Goal: Information Seeking & Learning: Learn about a topic

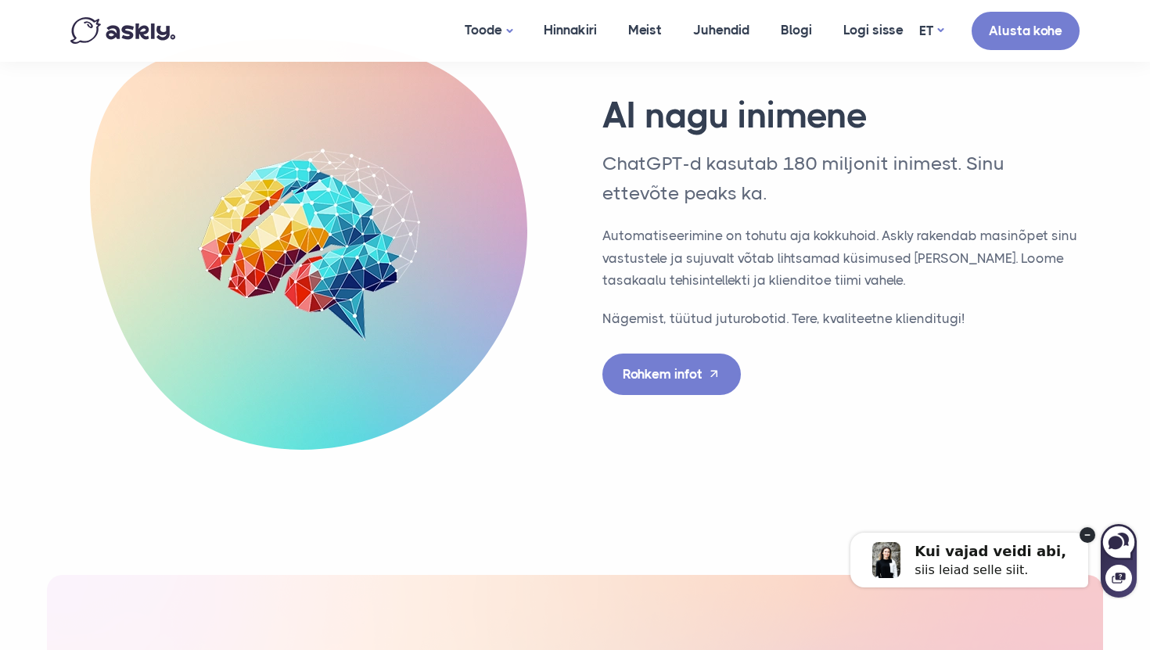
scroll to position [5150, 0]
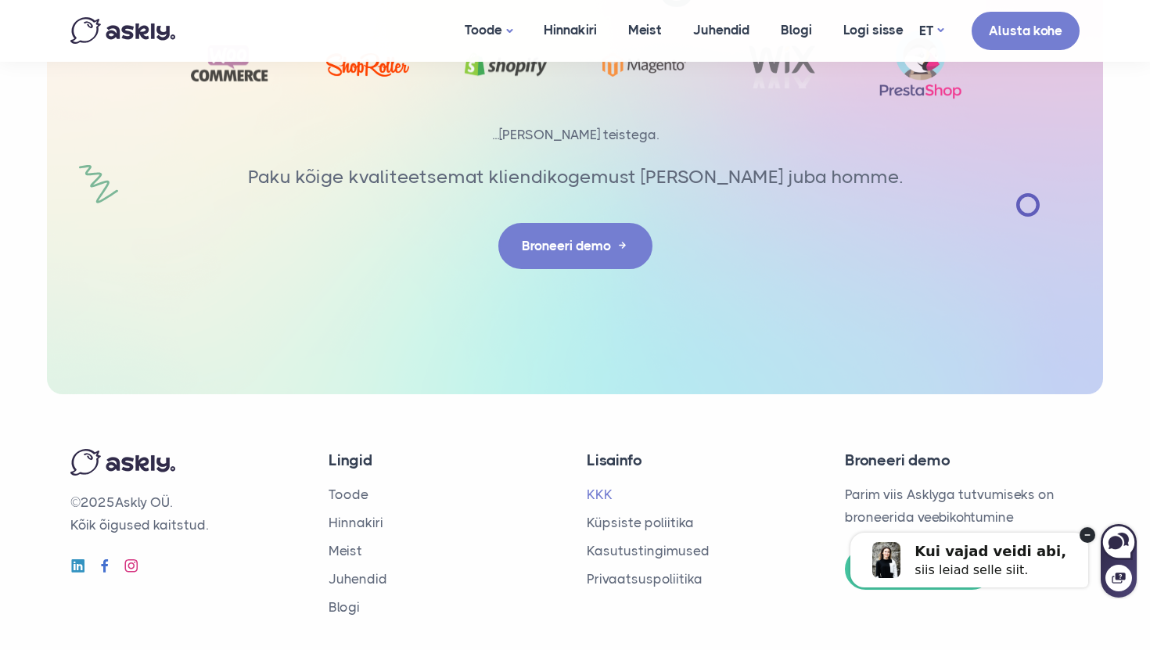
click at [602, 487] on link "KKK" at bounding box center [600, 495] width 26 height 16
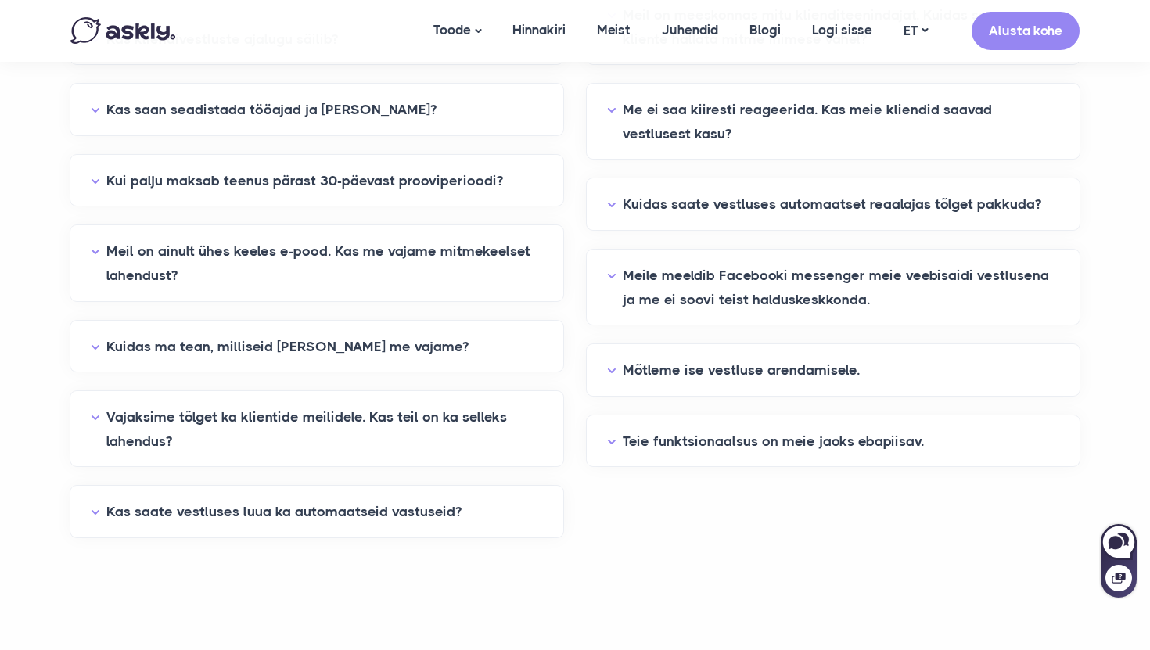
scroll to position [488, 0]
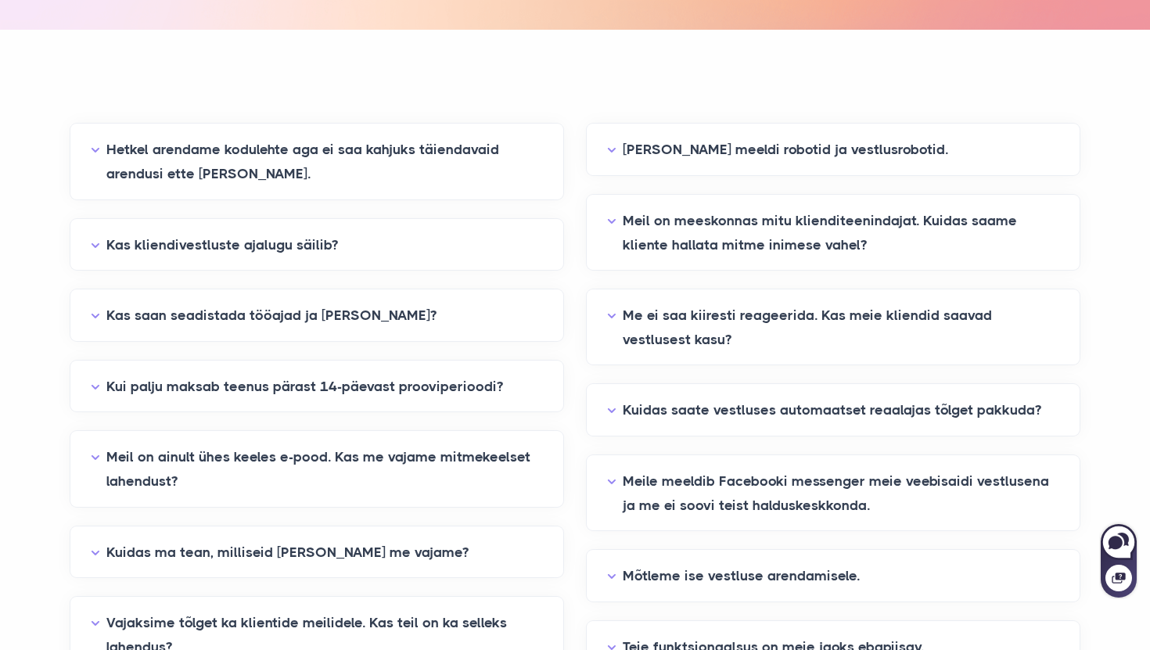
scroll to position [347, 0]
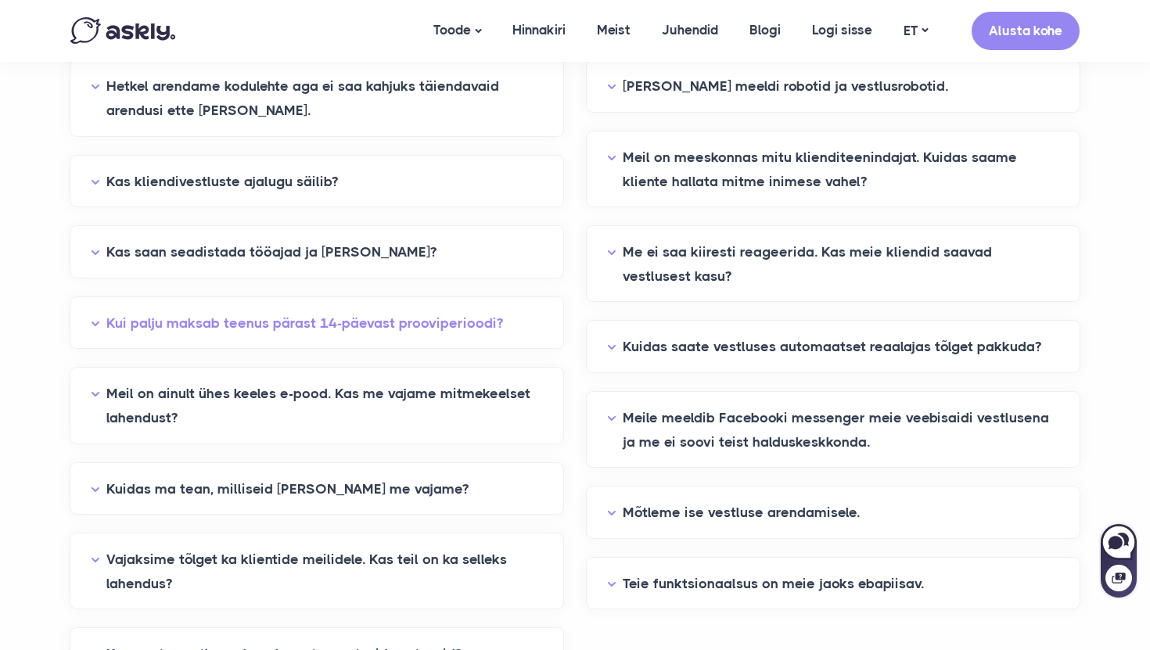
click at [397, 326] on button "Kui palju maksab teenus pärast 14-päevast prooviperioodi?" at bounding box center [317, 323] width 452 height 24
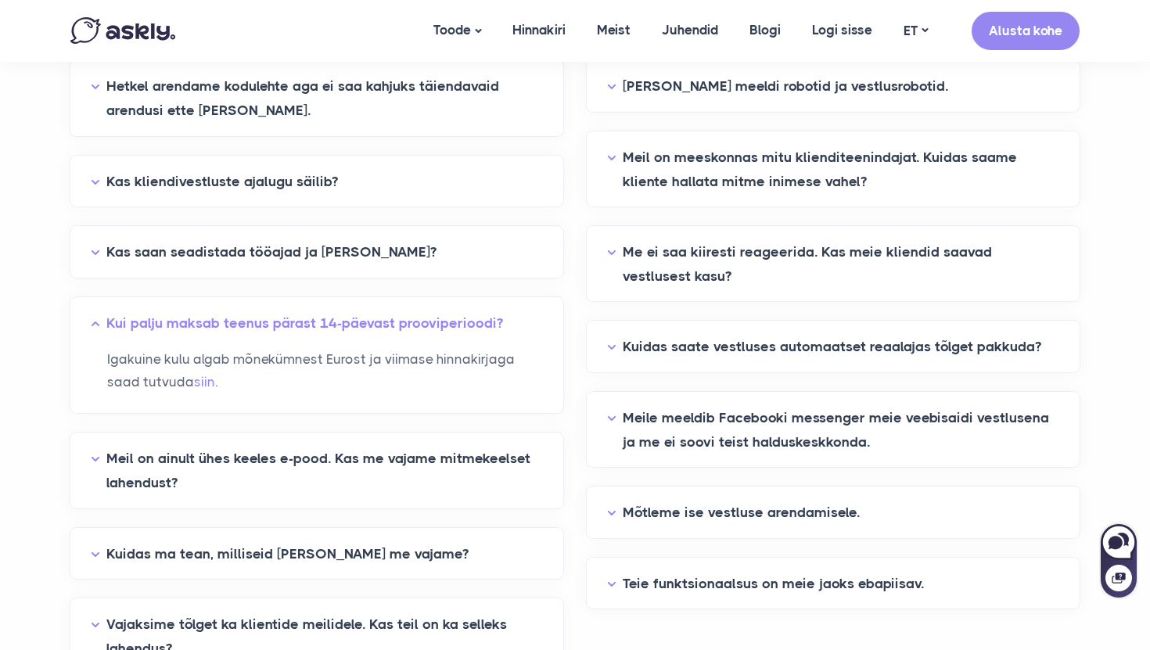
click at [397, 326] on button "Kui palju maksab teenus pärast 14-päevast prooviperioodi?" at bounding box center [317, 323] width 452 height 24
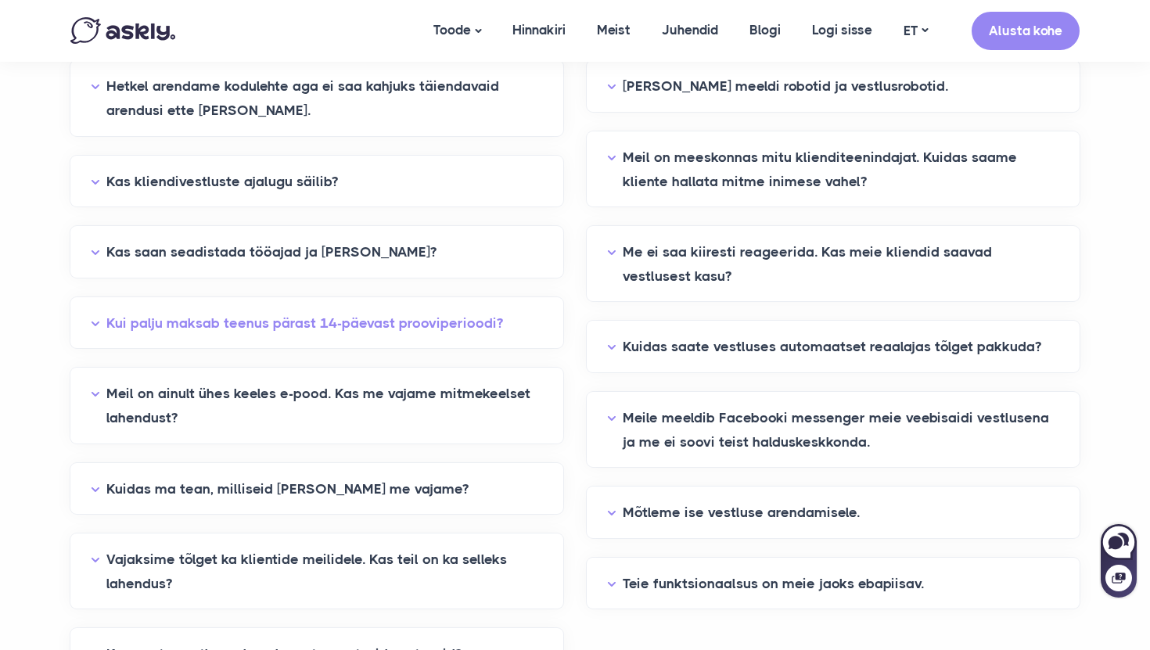
click at [397, 326] on button "Kui palju maksab teenus pärast 14-päevast prooviperioodi?" at bounding box center [317, 323] width 452 height 24
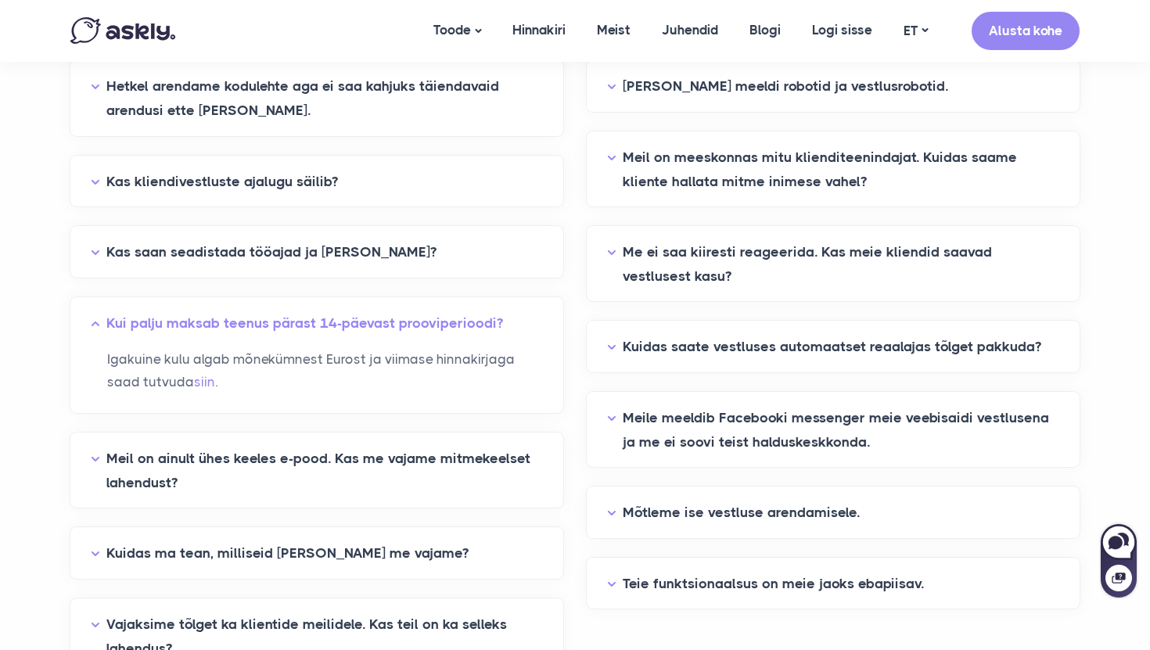
click at [397, 326] on button "Kui palju maksab teenus pärast 14-päevast prooviperioodi?" at bounding box center [317, 323] width 452 height 24
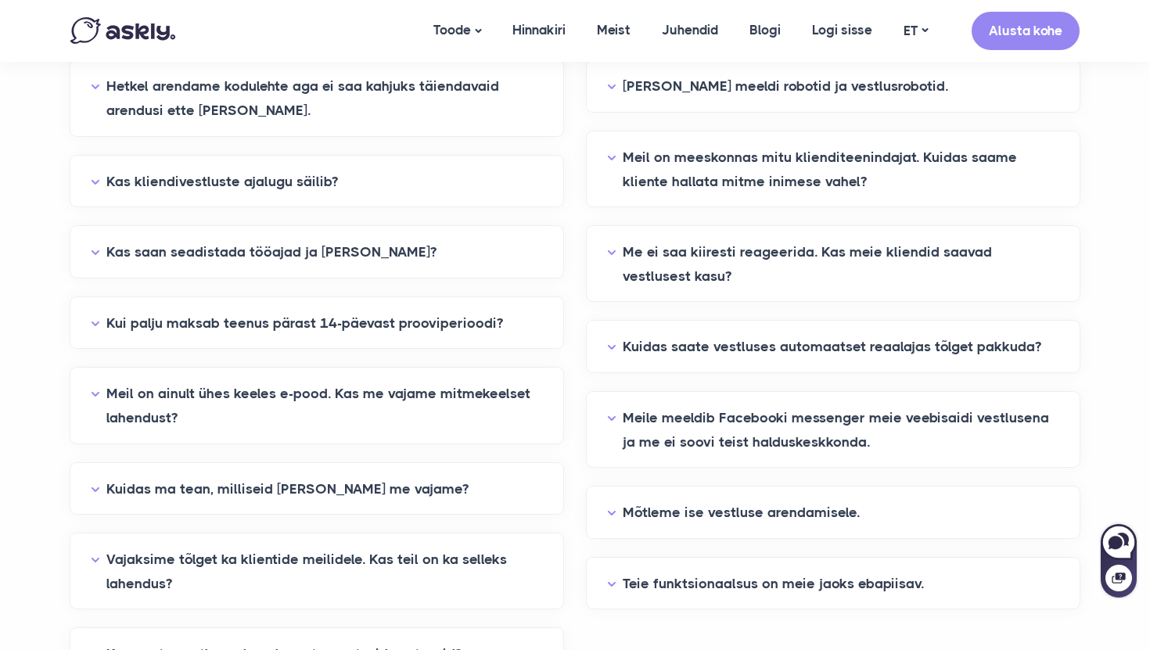
click at [242, 195] on div "Kas kliendivestluste ajalugu säilib?" at bounding box center [316, 182] width 493 height 52
click at [243, 182] on button "Kas kliendivestluste ajalugu säilib?" at bounding box center [317, 182] width 452 height 24
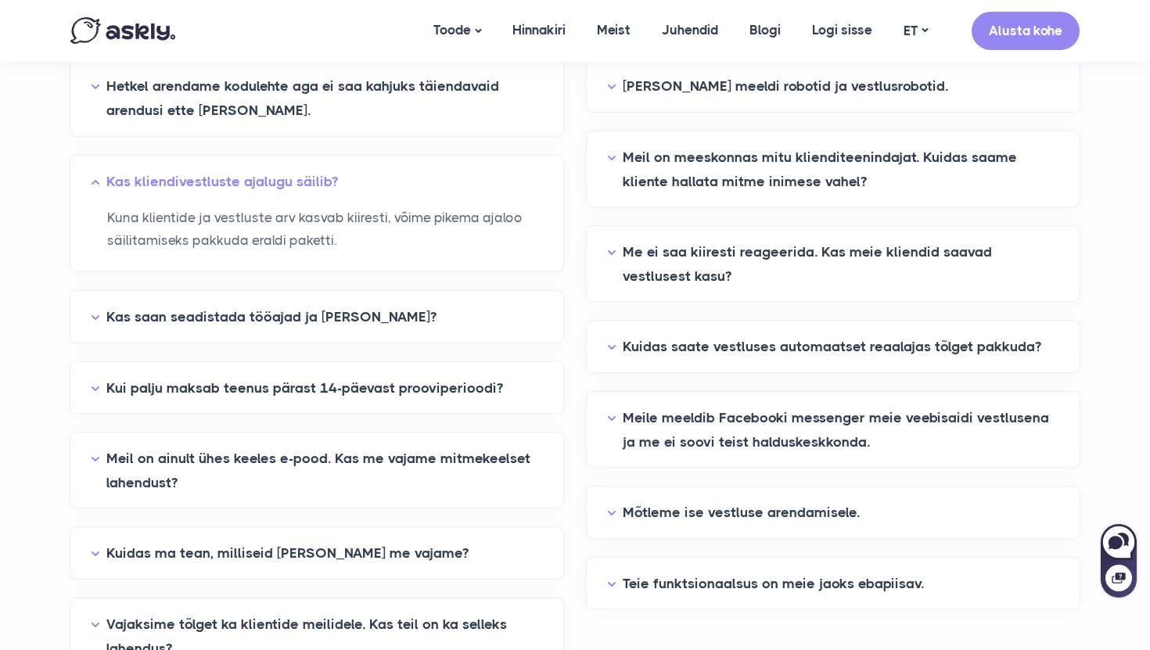
click at [243, 182] on button "Kas kliendivestluste ajalugu säilib?" at bounding box center [317, 182] width 452 height 24
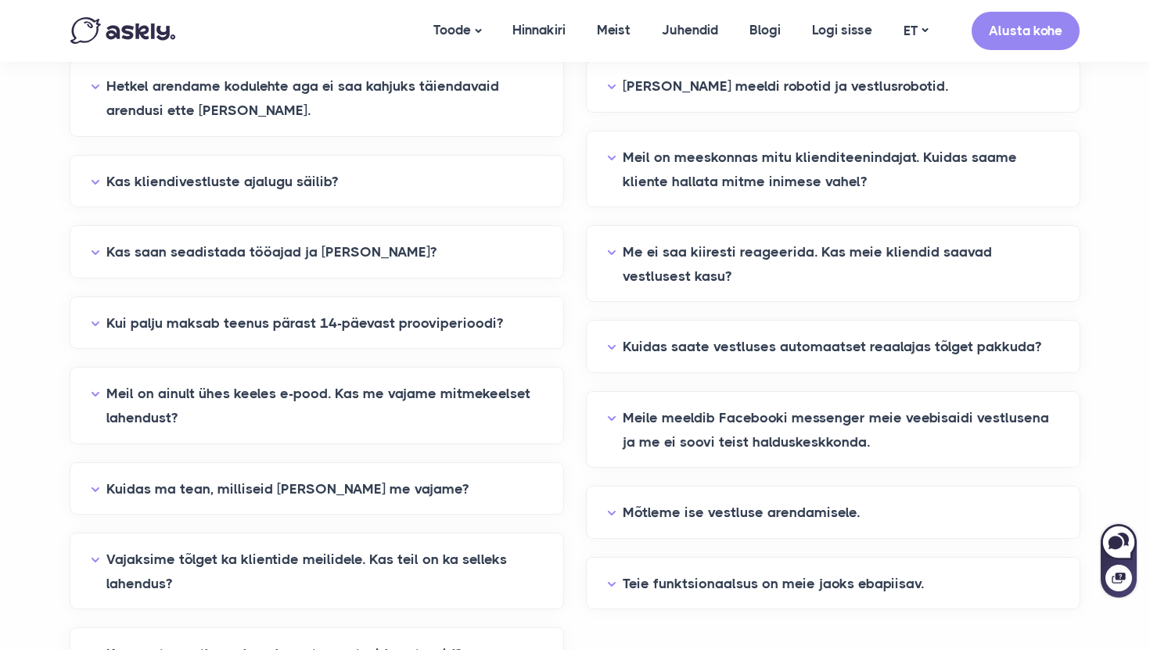
click at [231, 224] on div "Hetkel arendame kodulehte aga ei saa kahjuks täiendavaid arendusi ette võtta. V…" at bounding box center [316, 370] width 493 height 620
click at [224, 250] on button "Kas saan seadistada tööajad ja millal vestelda?" at bounding box center [317, 252] width 452 height 24
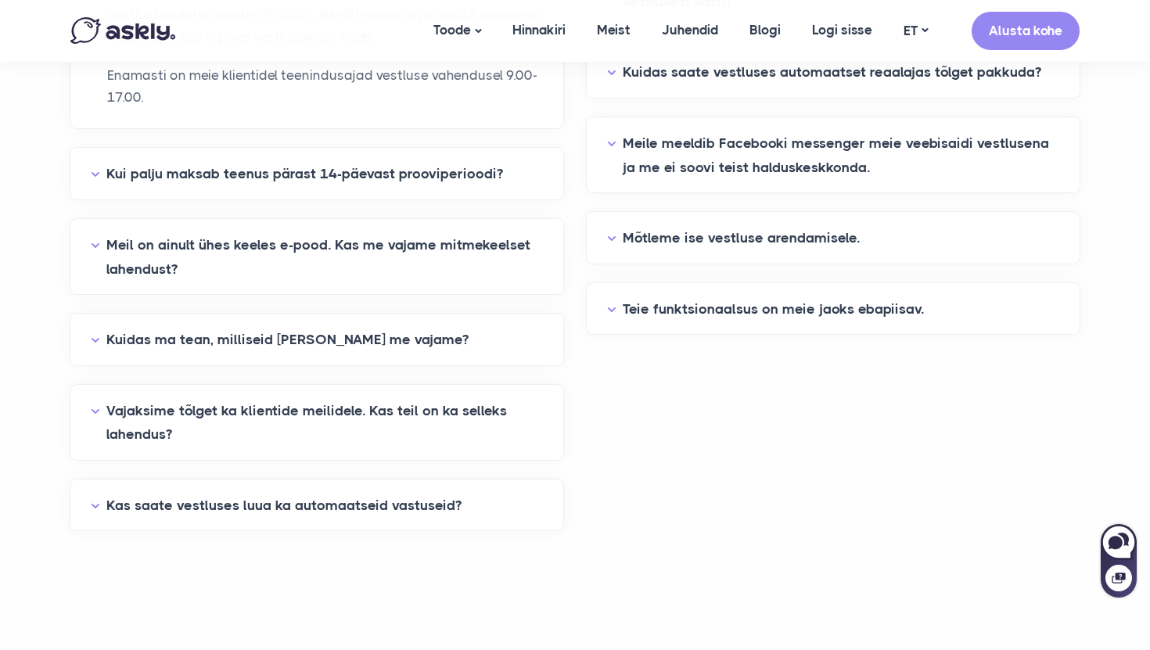
scroll to position [678, 0]
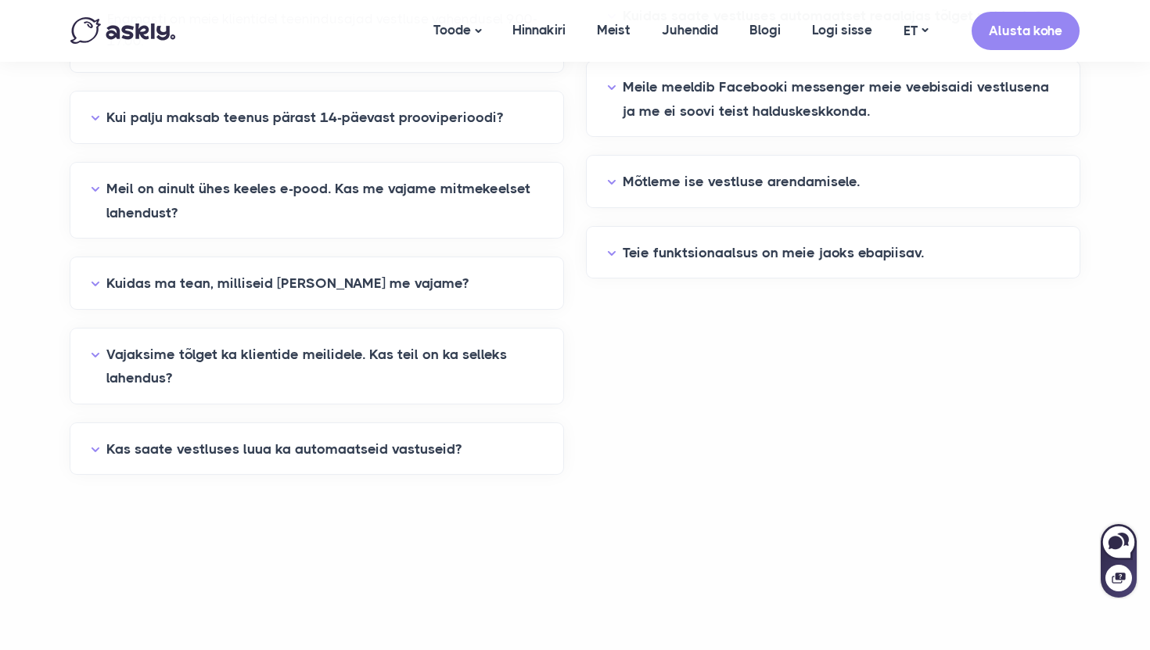
click at [236, 461] on div "Kas saate vestluses luua ka automaatseid vastuseid?" at bounding box center [316, 449] width 493 height 52
click at [237, 453] on button "Kas saate vestluses luua ka automaatseid vastuseid?" at bounding box center [317, 449] width 452 height 24
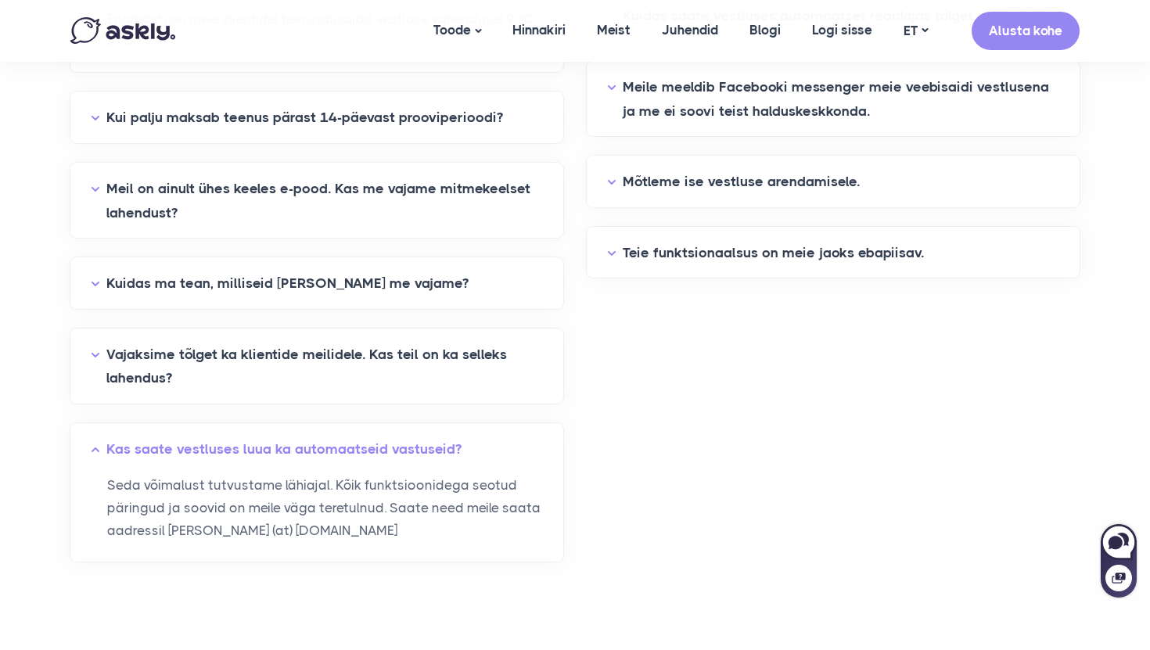
click at [751, 272] on div "Teie funktsionaalsus on meie jaoks ebapiisav." at bounding box center [833, 253] width 493 height 52
click at [753, 265] on div "Teie funktsionaalsus on meie jaoks ebapiisav." at bounding box center [833, 253] width 493 height 52
click at [756, 259] on button "Teie funktsionaalsus on meie jaoks ebapiisav." at bounding box center [833, 253] width 452 height 24
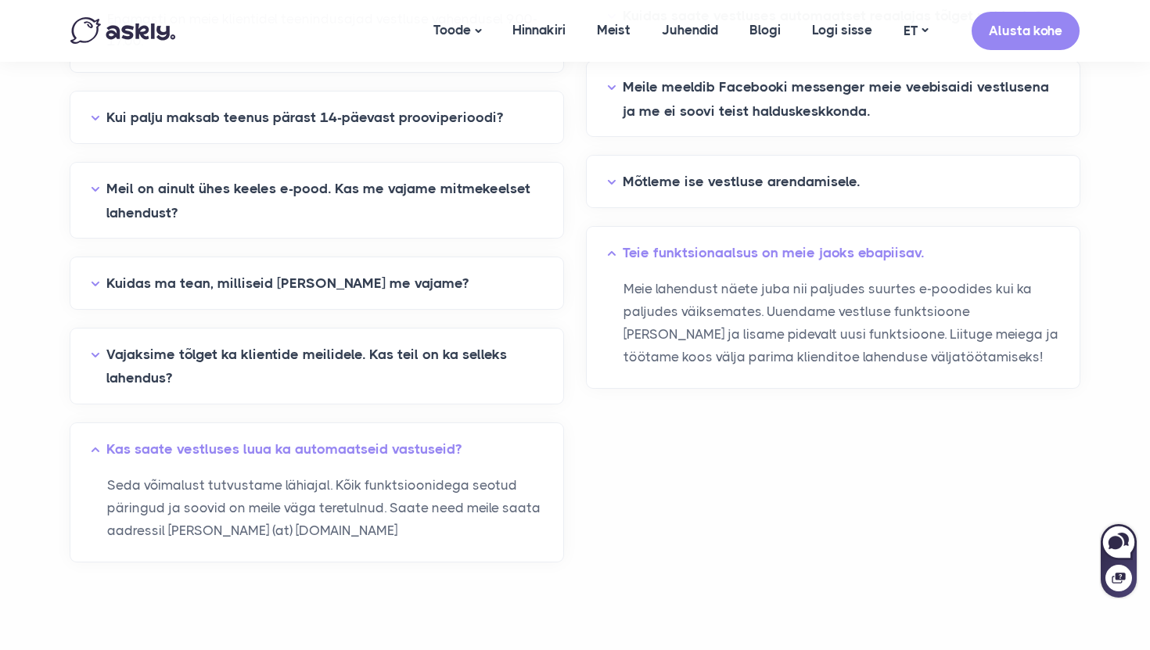
click at [780, 198] on div "Mõtleme ise vestluse arendamisele." at bounding box center [833, 182] width 493 height 52
click at [782, 192] on button "Mõtleme ise vestluse arendamisele." at bounding box center [833, 182] width 452 height 24
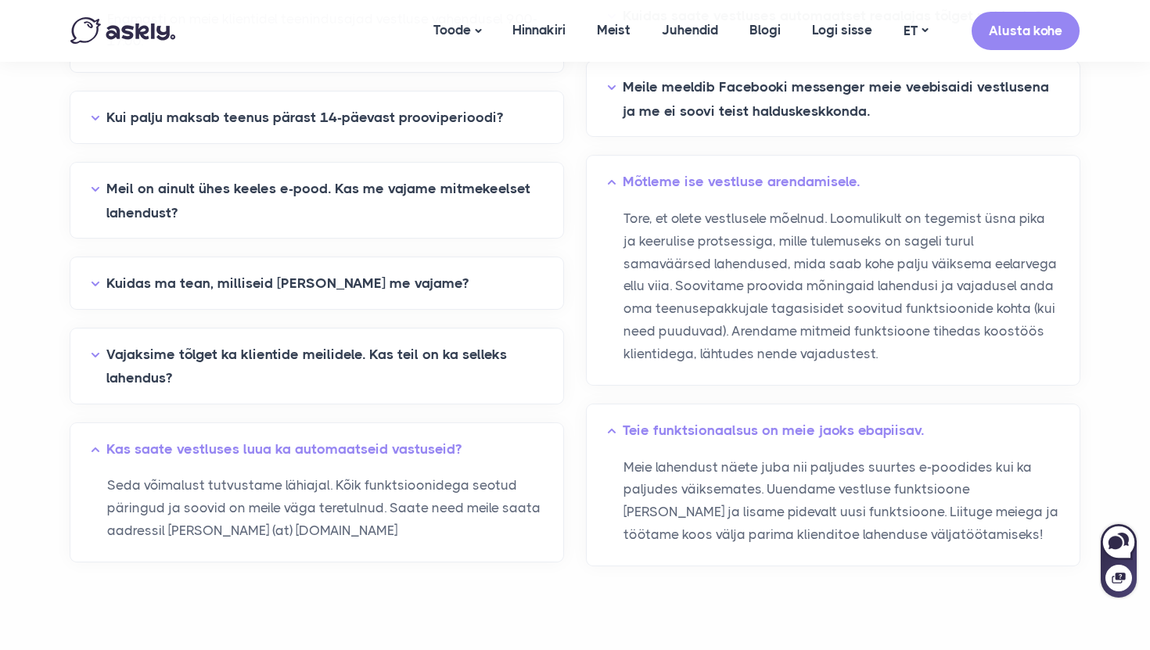
click at [717, 449] on div "Teie funktsionaalsus on meie jaoks ebapiisav." at bounding box center [833, 431] width 493 height 52
click at [718, 440] on button "Teie funktsionaalsus on meie jaoks ebapiisav." at bounding box center [833, 431] width 452 height 24
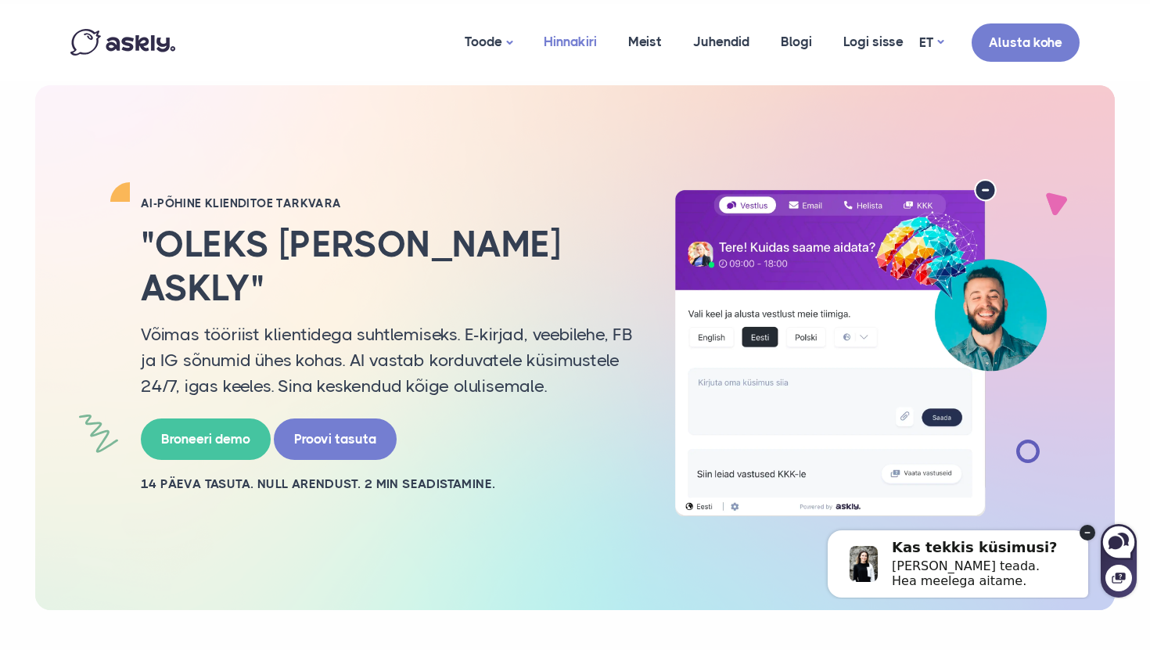
click at [588, 43] on link "Hinnakiri" at bounding box center [570, 42] width 85 height 76
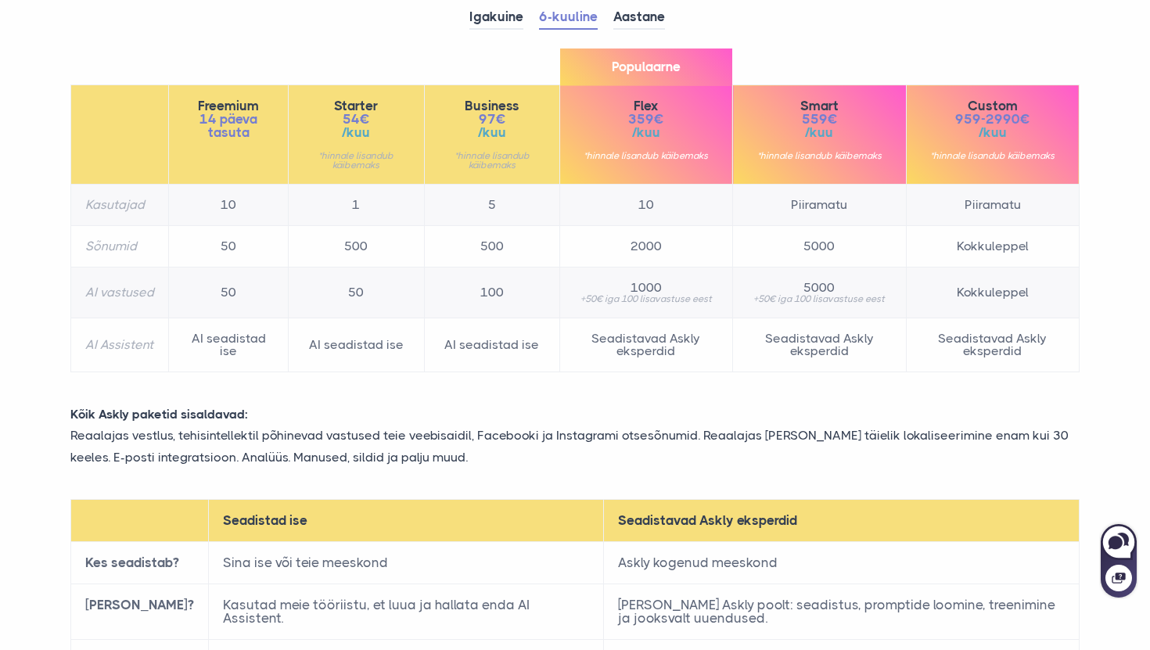
scroll to position [238, 0]
click at [340, 276] on td "50" at bounding box center [356, 292] width 135 height 51
click at [351, 289] on td "50" at bounding box center [356, 292] width 135 height 51
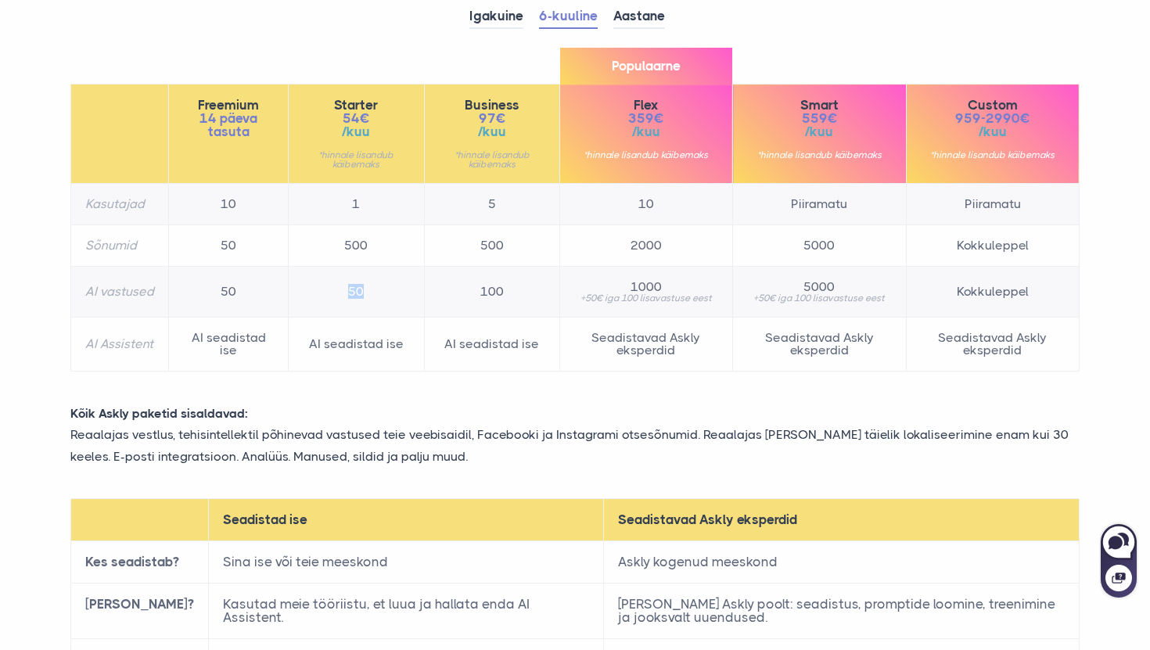
click at [351, 289] on td "50" at bounding box center [356, 292] width 135 height 51
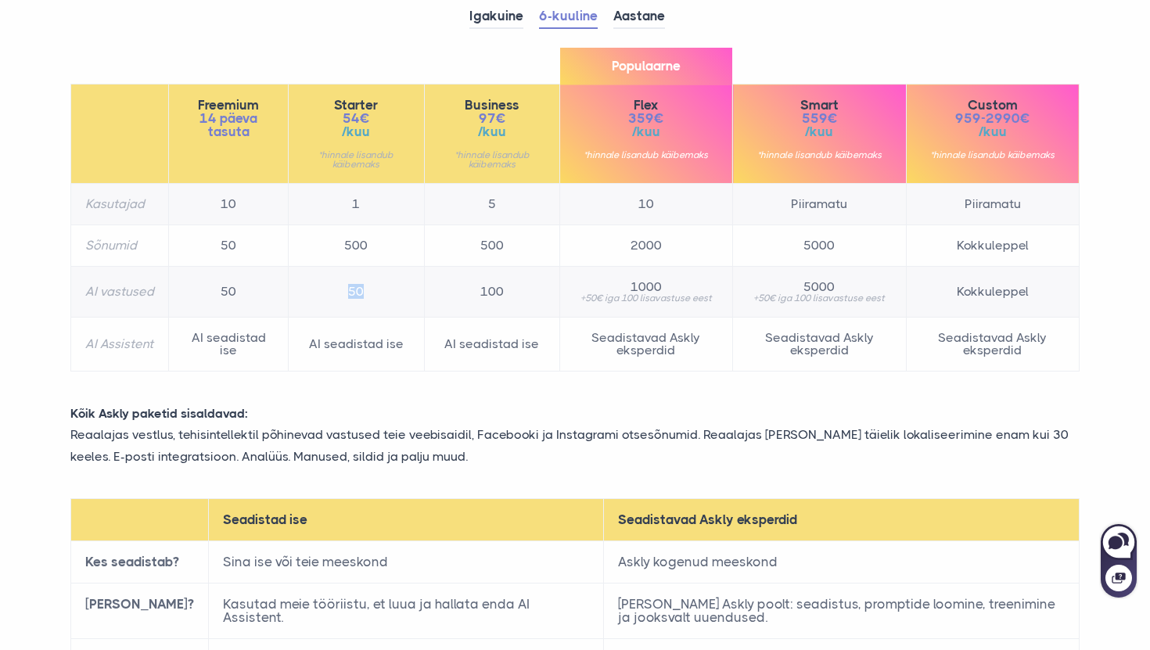
click at [351, 289] on td "50" at bounding box center [356, 292] width 135 height 51
click at [635, 188] on td "10" at bounding box center [645, 204] width 173 height 41
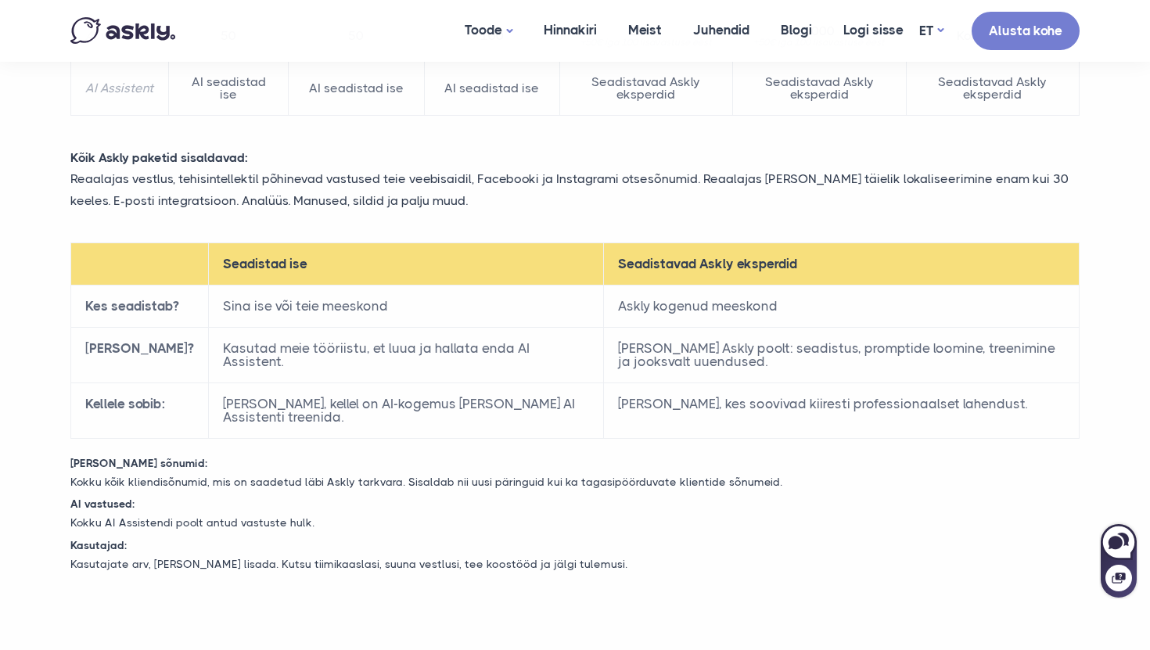
scroll to position [518, 0]
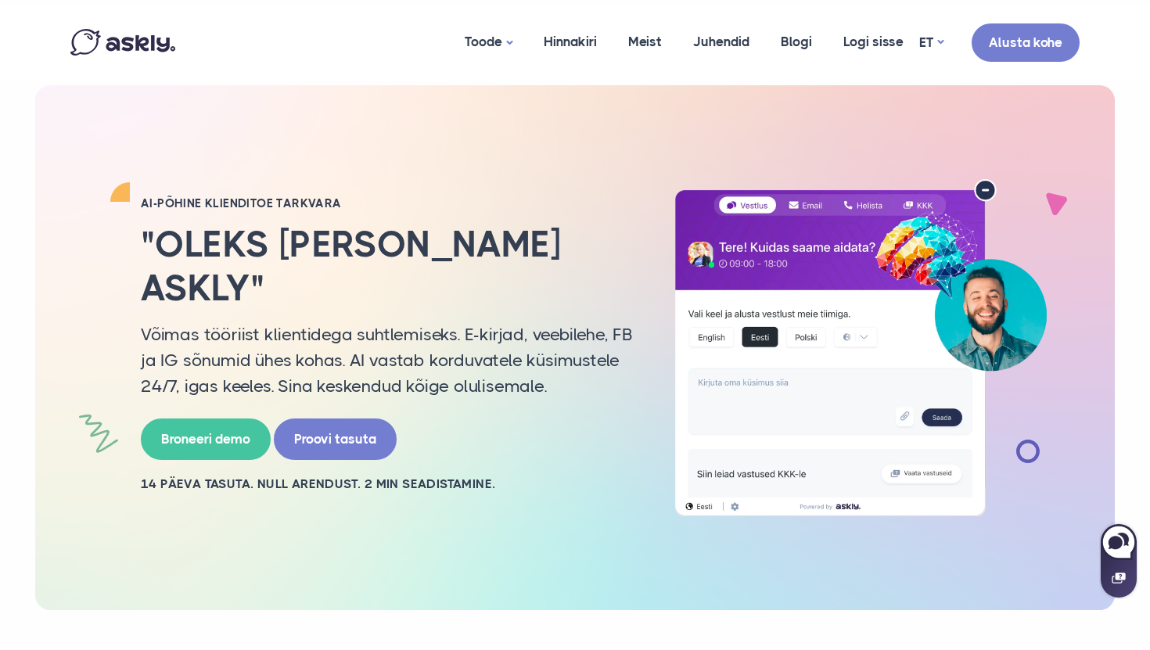
click at [1117, 582] on icon at bounding box center [1118, 578] width 13 height 11
select select "**"
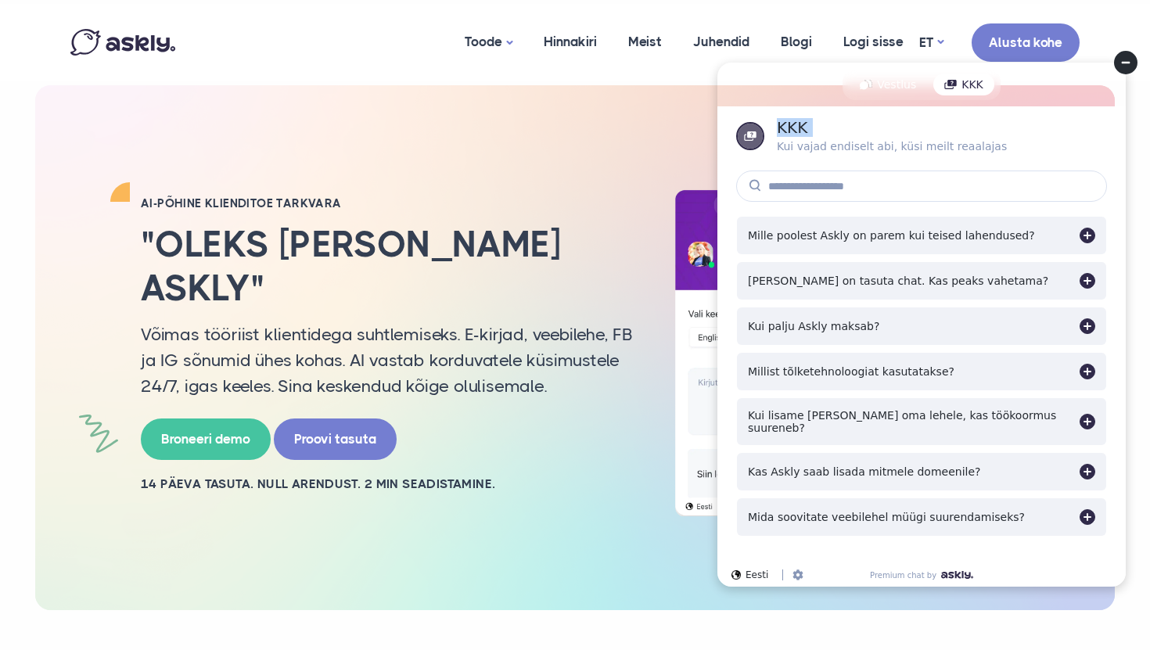
drag, startPoint x: 780, startPoint y: 127, endPoint x: 818, endPoint y: 139, distance: 40.3
click at [817, 139] on div "KKK Kui vajad endiselt abi, küsi meilt reaalajas" at bounding box center [892, 135] width 230 height 31
